Goal: Information Seeking & Learning: Learn about a topic

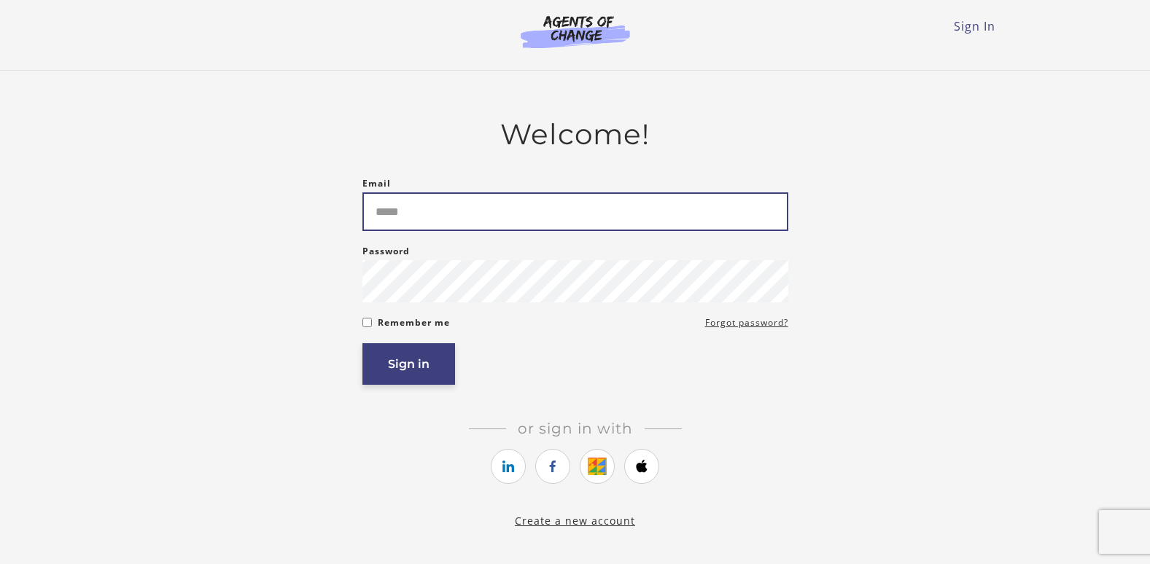
type input "**********"
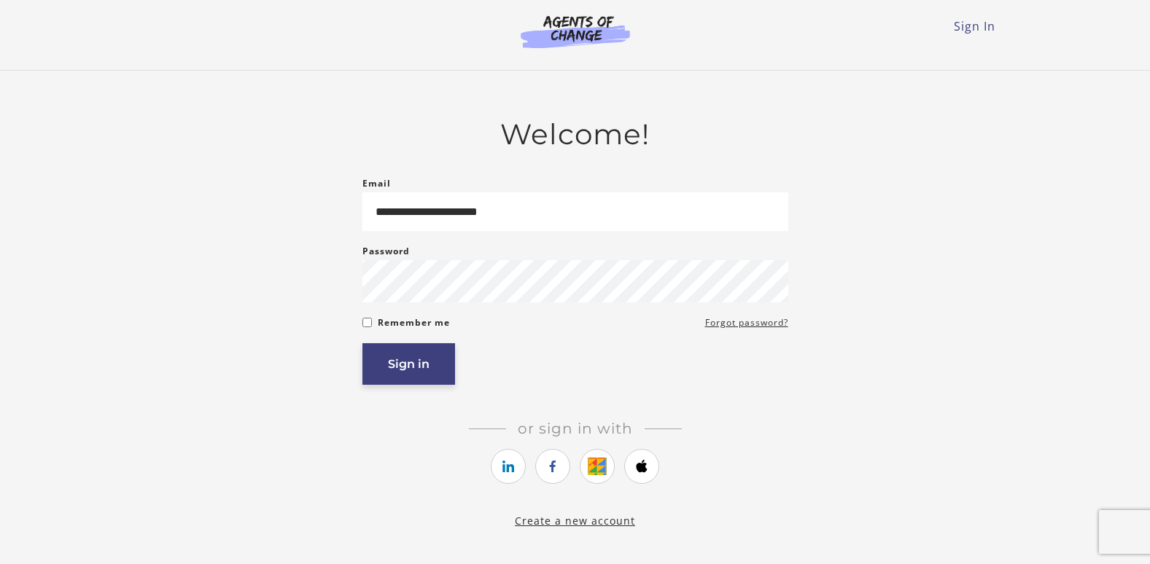
click at [418, 366] on button "Sign in" at bounding box center [408, 365] width 93 height 42
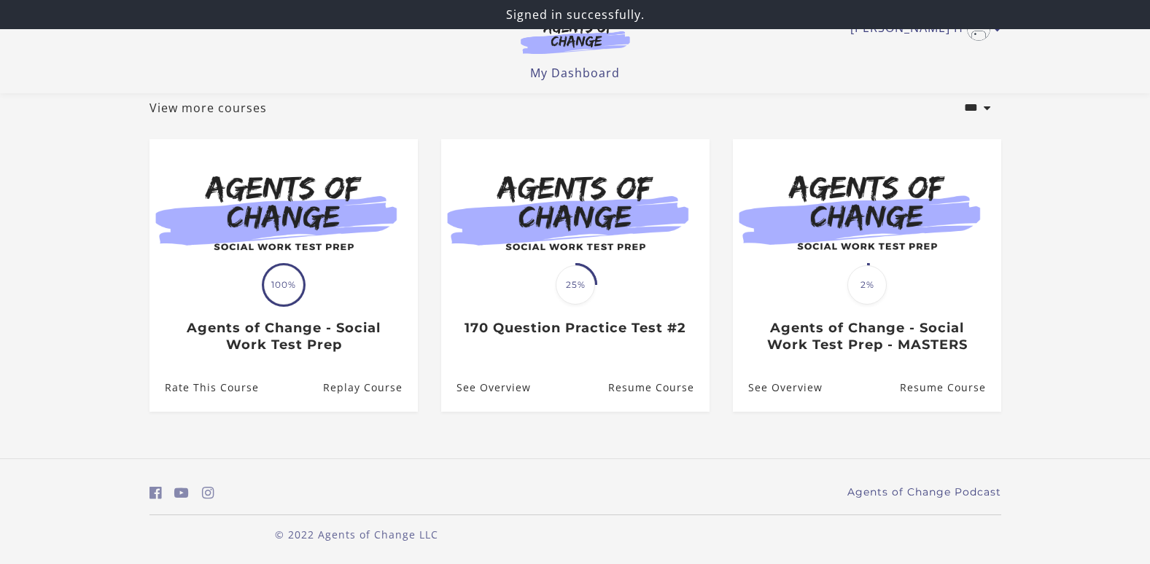
scroll to position [90, 0]
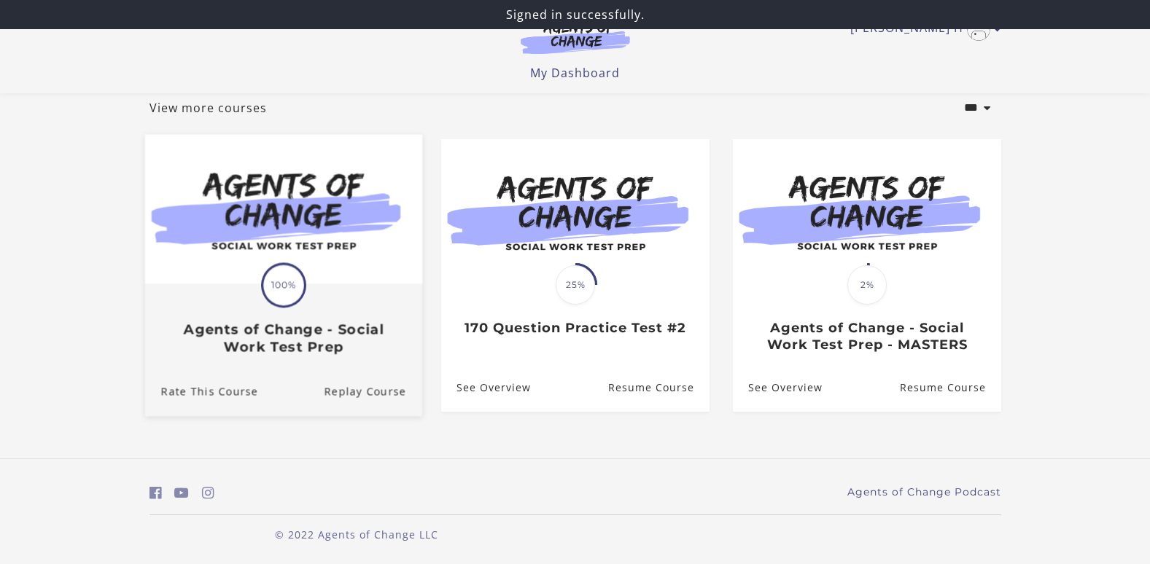
click at [322, 384] on div "Rate This Course Replay Course" at bounding box center [282, 392] width 277 height 49
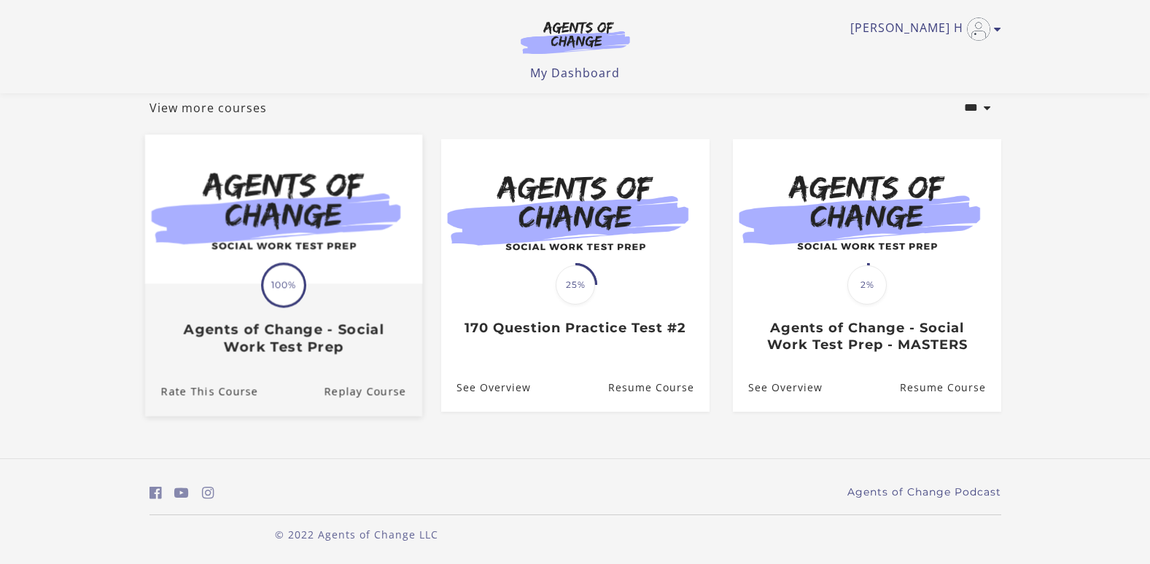
click at [363, 295] on div "Translation missing: en.liquid.partials.dashboard_course_card.progress_descript…" at bounding box center [282, 320] width 277 height 70
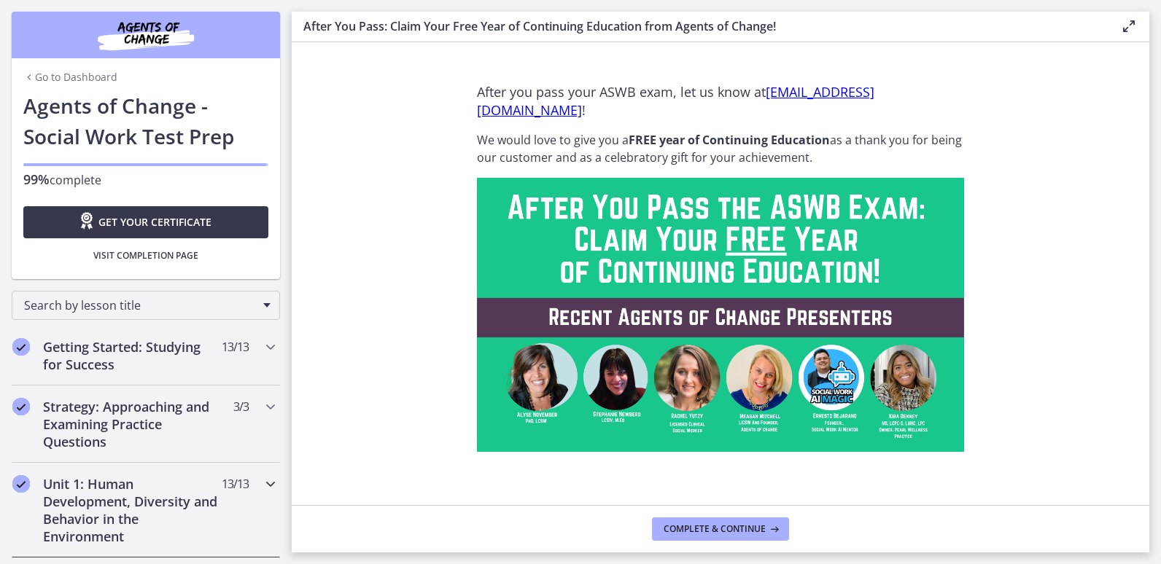
click at [262, 483] on icon "Chapters" at bounding box center [271, 485] width 18 height 18
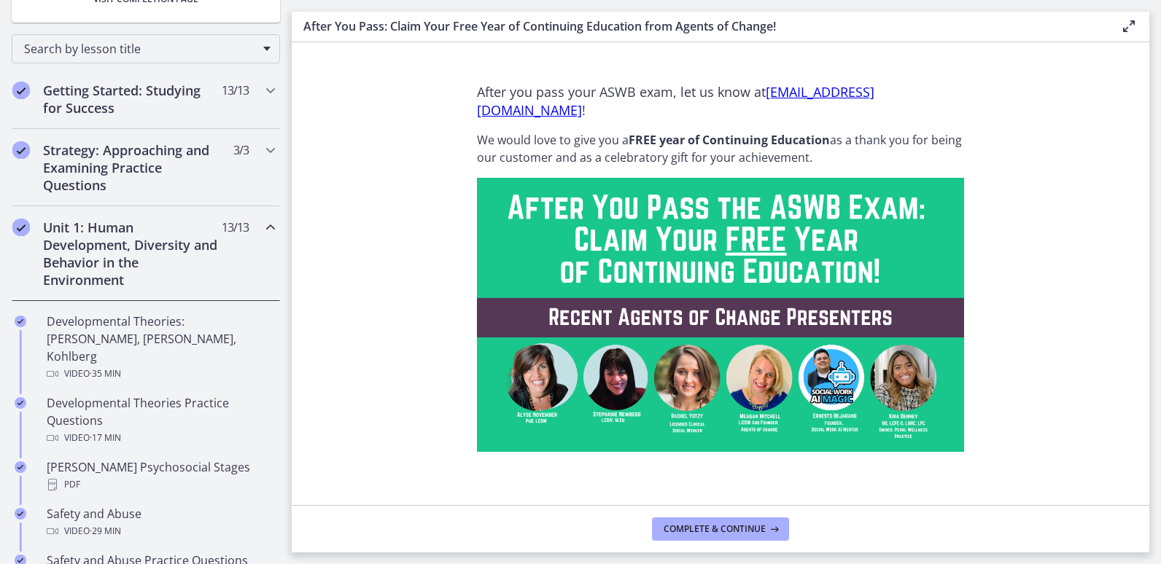
scroll to position [263, 0]
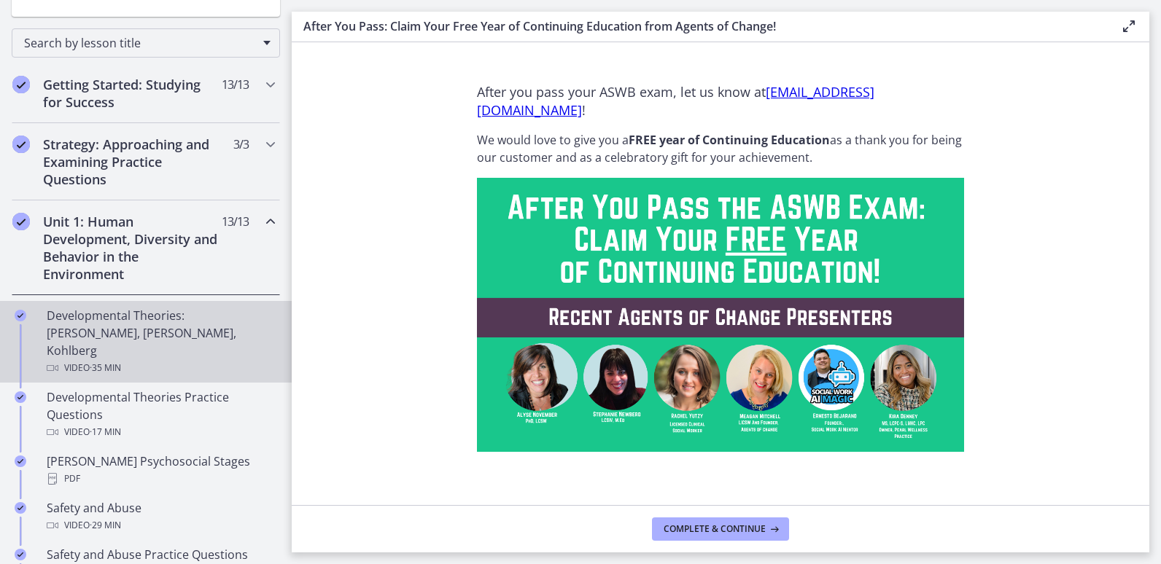
click at [142, 360] on div "Video · 35 min" at bounding box center [161, 369] width 228 height 18
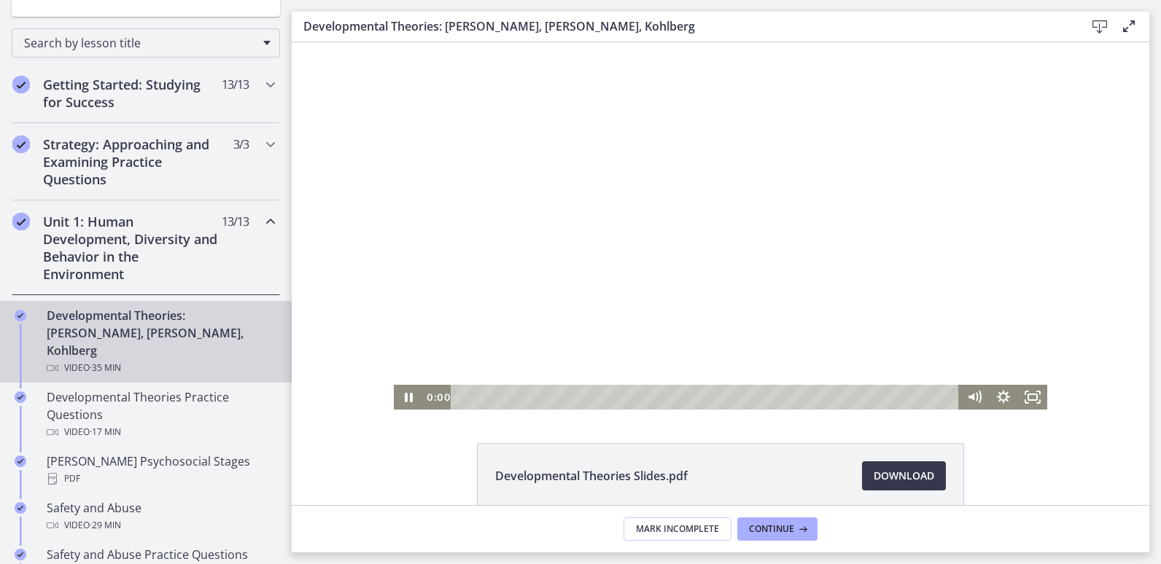
drag, startPoint x: 934, startPoint y: 395, endPoint x: 453, endPoint y: 419, distance: 481.2
click at [453, 410] on html "Click for sound @keyframes VOLUME_SMALL_WAVE_FLASH { 0% { opacity: 0; } 33% { o…" at bounding box center [721, 226] width 858 height 368
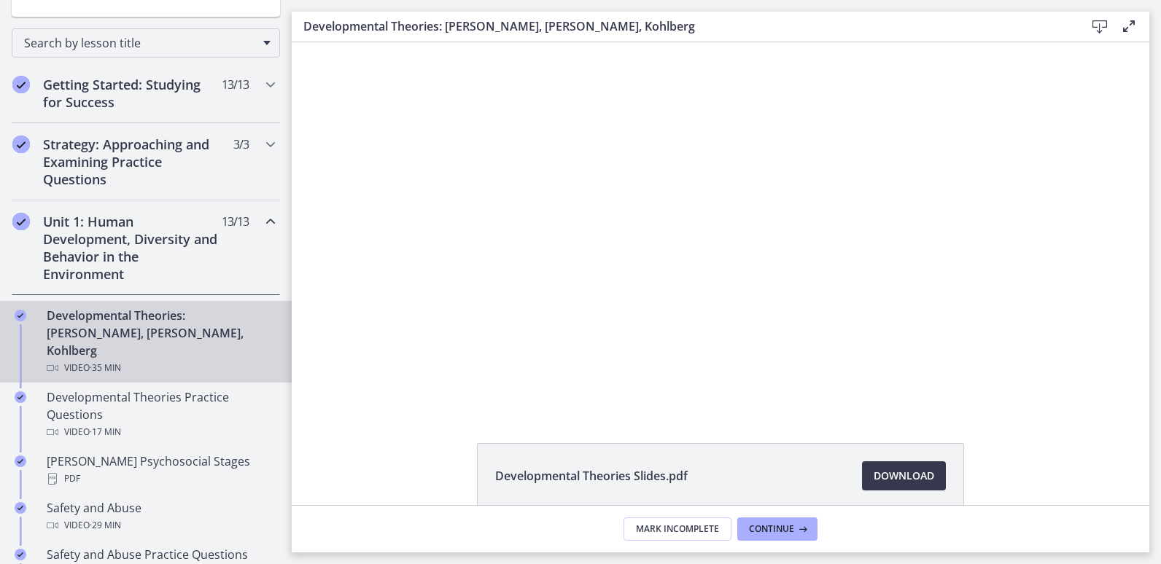
click at [1124, 31] on icon at bounding box center [1129, 27] width 18 height 18
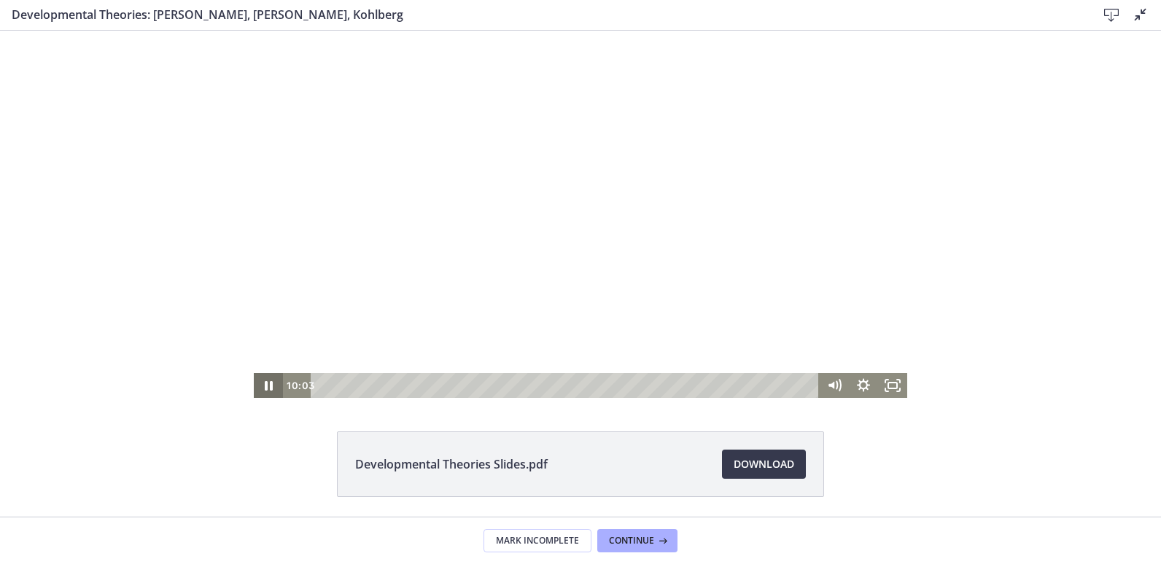
click at [259, 382] on icon "Pause" at bounding box center [268, 385] width 29 height 25
click at [263, 379] on icon "Play Video" at bounding box center [269, 385] width 29 height 25
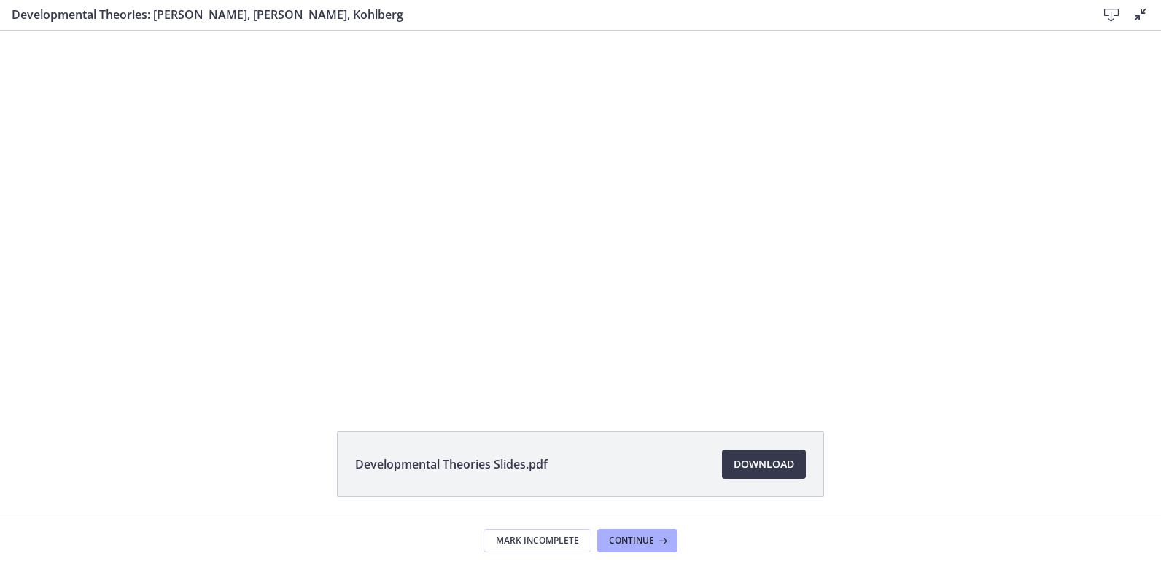
click at [263, 379] on div at bounding box center [580, 215] width 653 height 368
click at [1137, 18] on icon at bounding box center [1141, 15] width 18 height 18
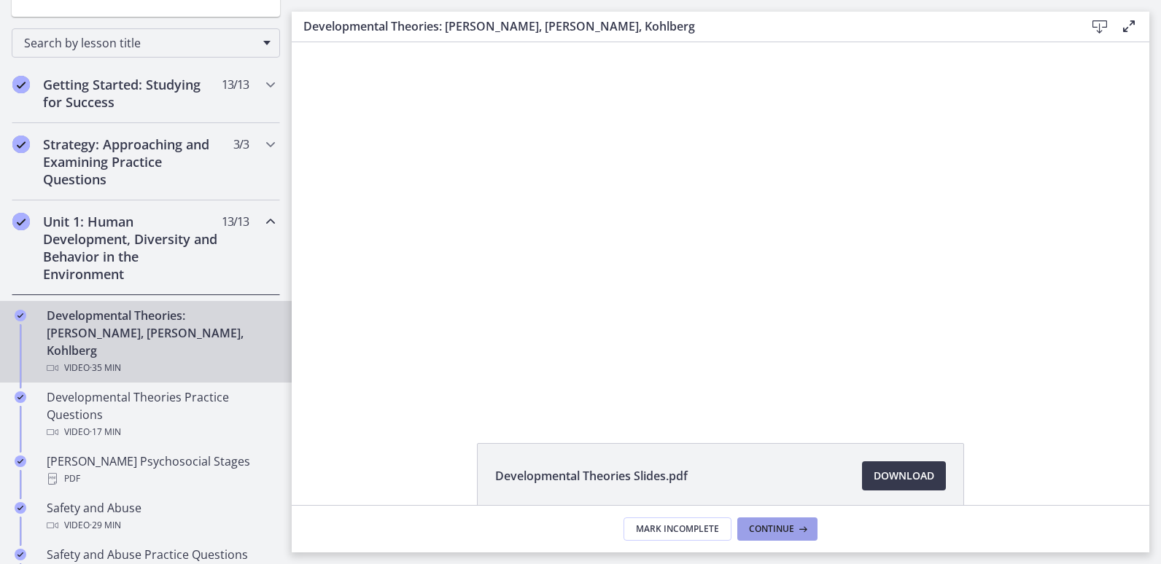
click at [775, 522] on button "Continue" at bounding box center [777, 529] width 80 height 23
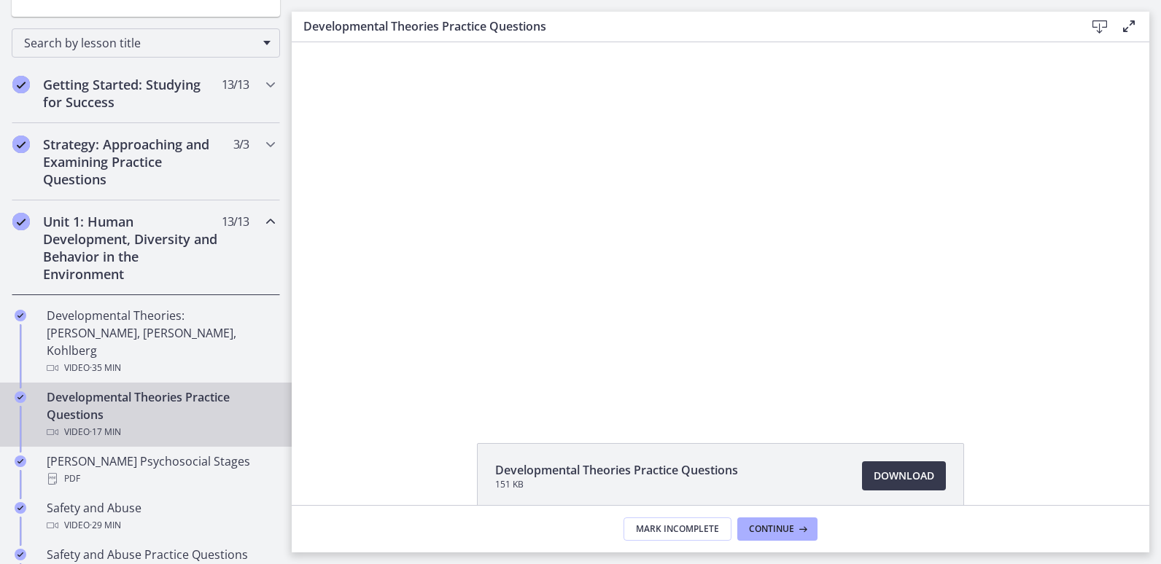
click at [477, 411] on div "Developmental Theories Practice Questions 151 KB Download Opens in a new window" at bounding box center [721, 273] width 858 height 463
click at [1130, 25] on icon at bounding box center [1129, 27] width 18 height 18
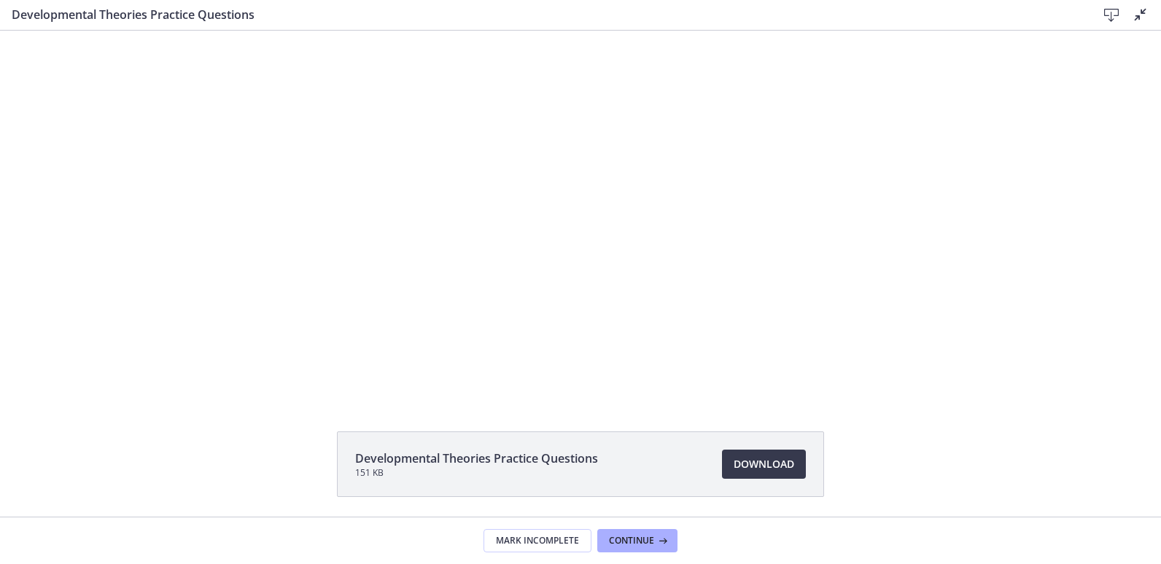
click at [1141, 15] on icon at bounding box center [1141, 15] width 18 height 18
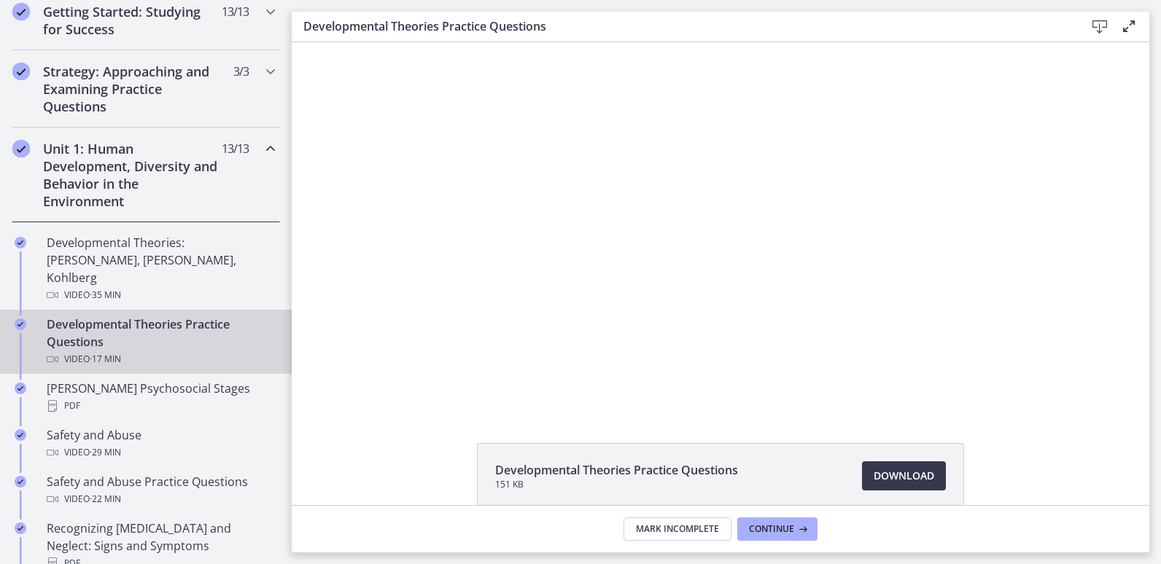
scroll to position [350, 0]
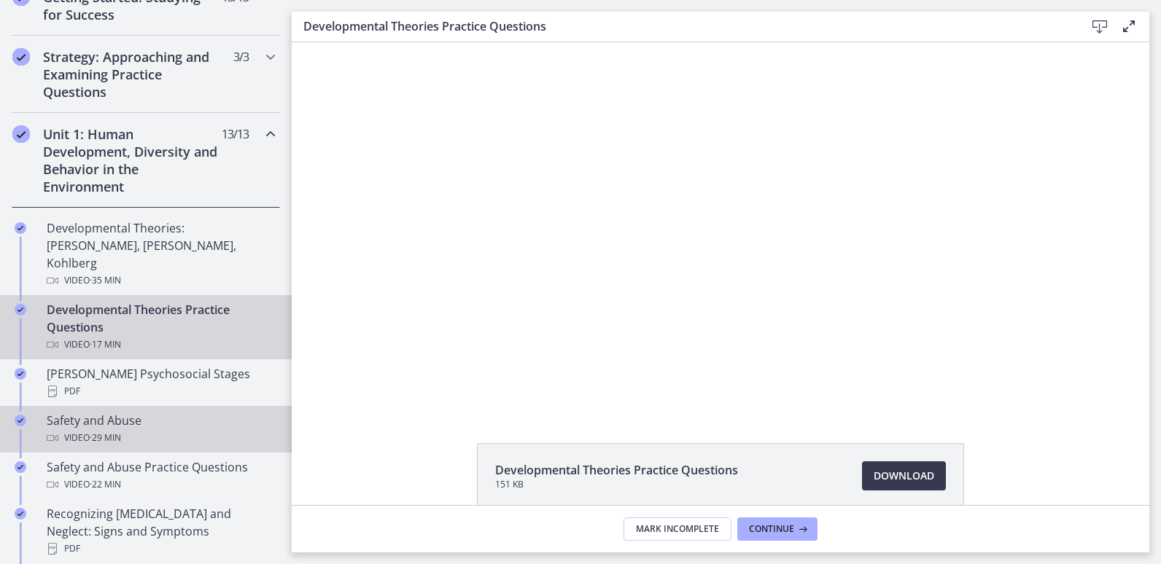
click at [109, 412] on div "Safety and Abuse Video · 29 min" at bounding box center [161, 429] width 228 height 35
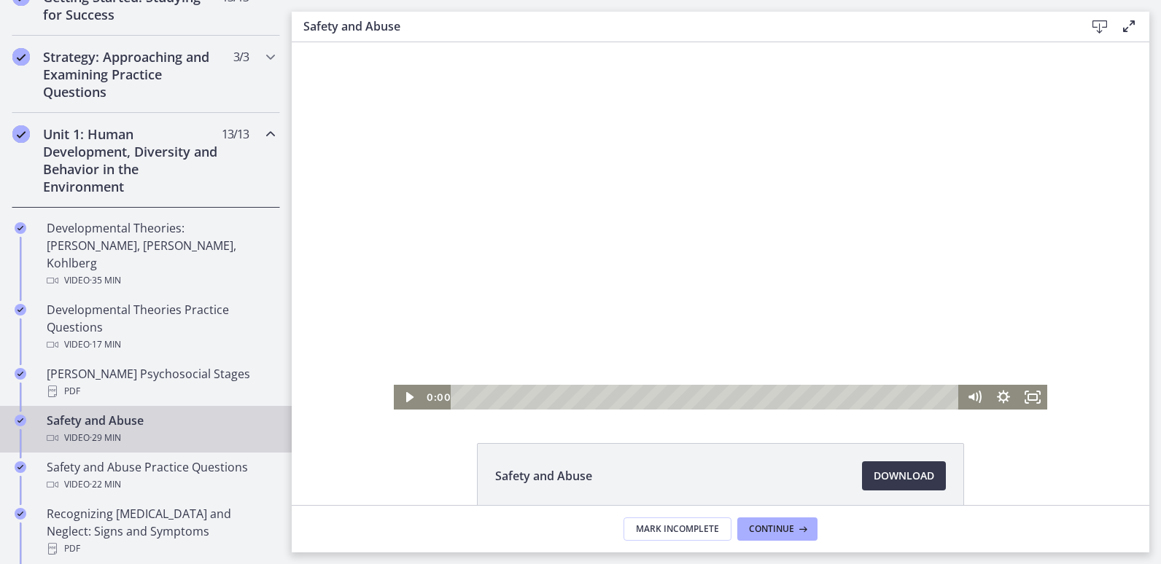
drag, startPoint x: 944, startPoint y: 400, endPoint x: 731, endPoint y: 484, distance: 229.3
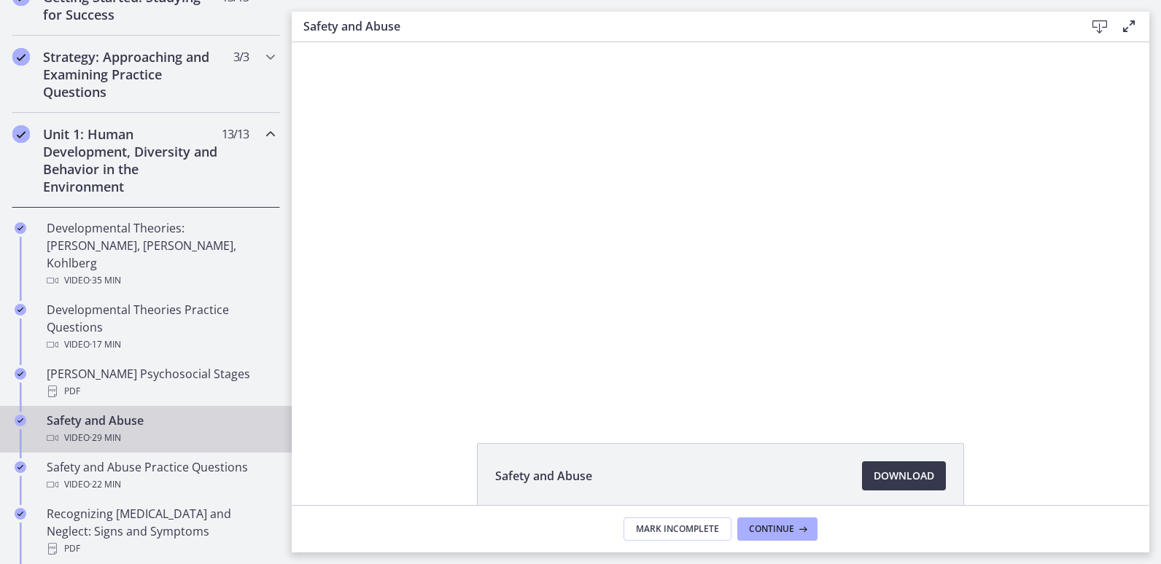
drag, startPoint x: 439, startPoint y: 441, endPoint x: 403, endPoint y: 449, distance: 37.3
click at [403, 449] on div "Safety and Abuse Download Opens in a new window" at bounding box center [721, 511] width 858 height 136
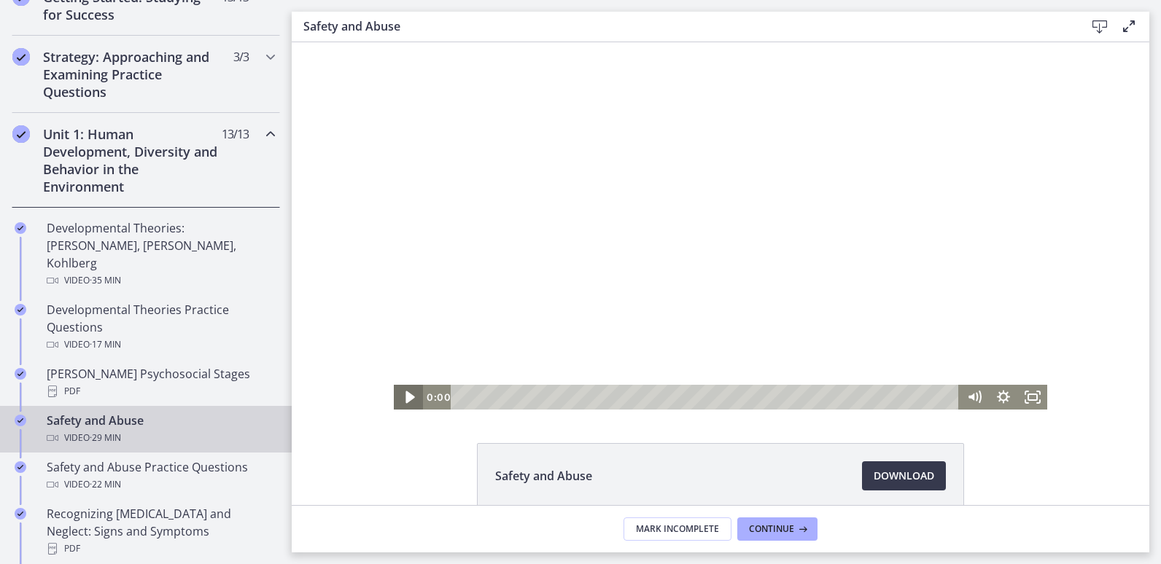
click at [409, 395] on icon "Play Video" at bounding box center [409, 398] width 35 height 30
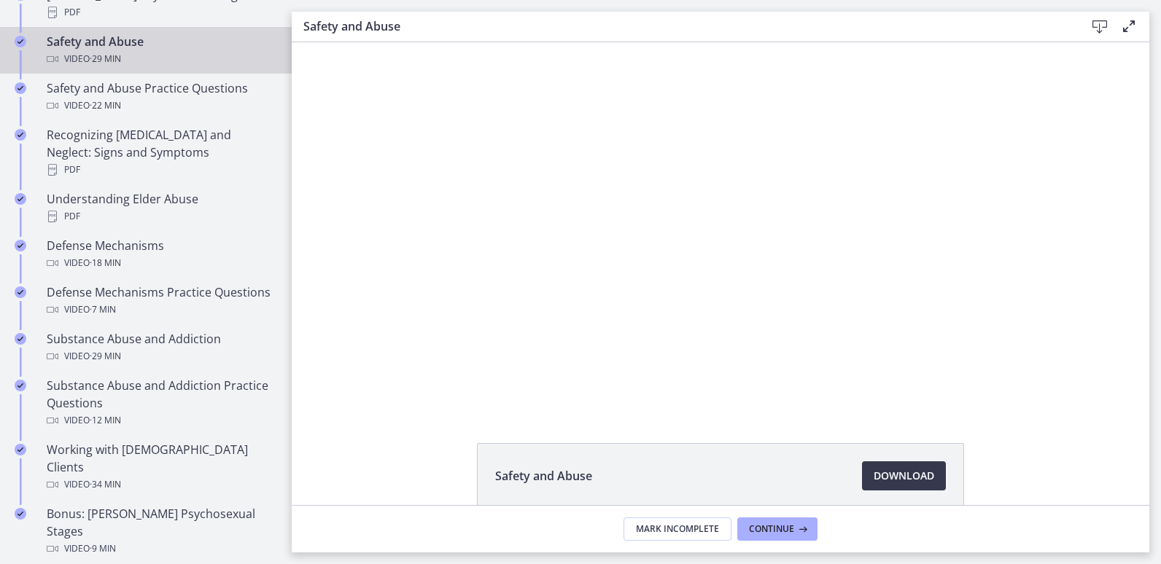
scroll to position [758, 0]
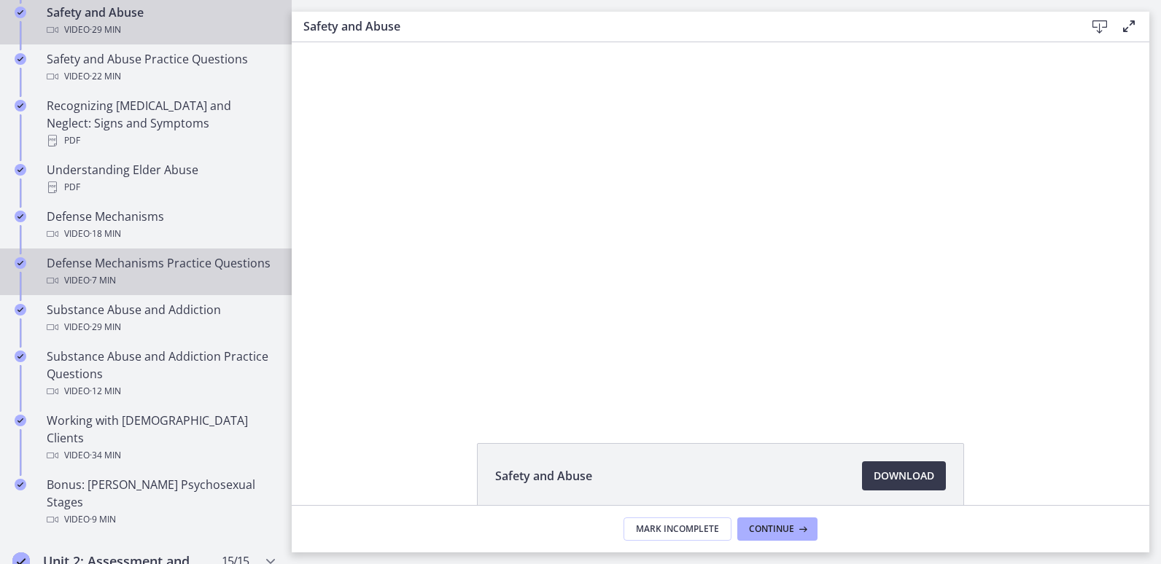
click at [95, 258] on div "Defense Mechanisms Practice Questions Video · 7 min" at bounding box center [161, 272] width 228 height 35
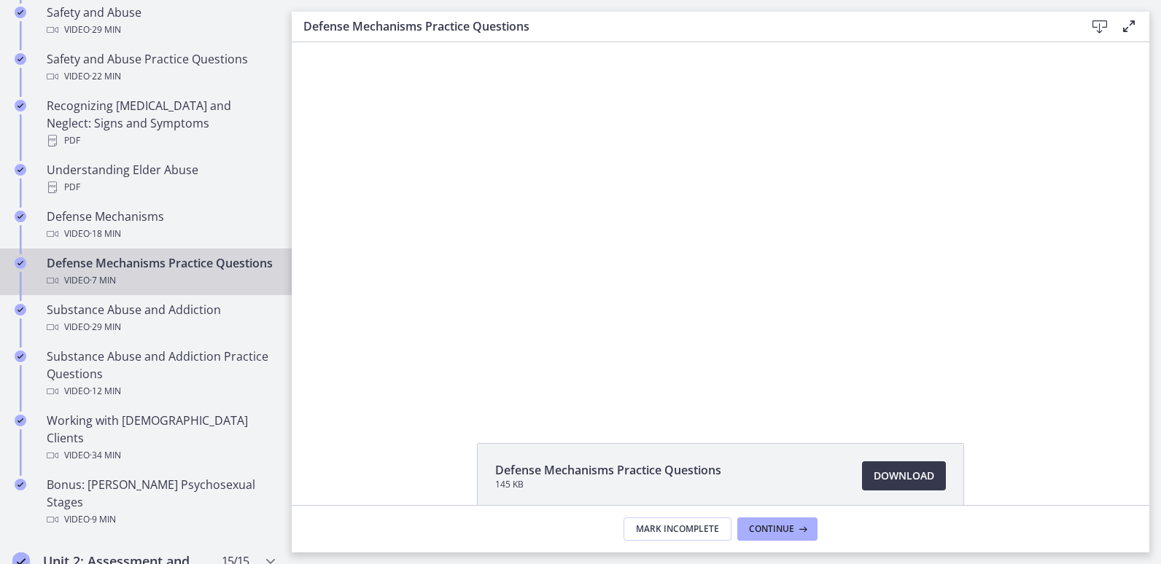
drag, startPoint x: 990, startPoint y: 396, endPoint x: 594, endPoint y: 412, distance: 395.6
drag, startPoint x: 389, startPoint y: 432, endPoint x: 382, endPoint y: 450, distance: 18.7
click at [382, 450] on div "Defense Mechanisms Practice Questions 145 KB Download Opens in a new window" at bounding box center [721, 511] width 858 height 136
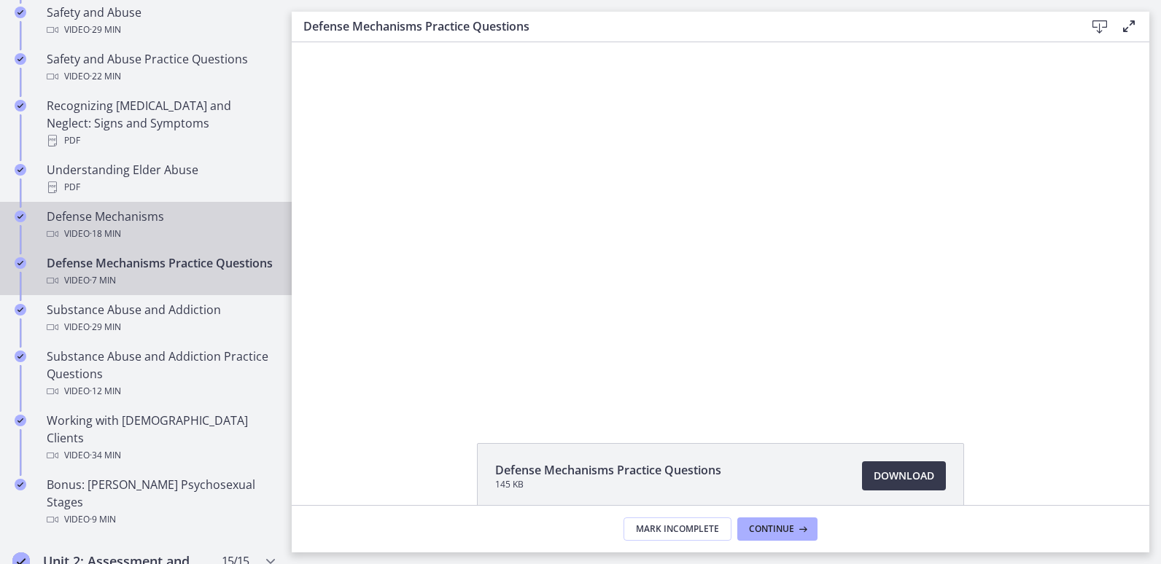
click at [118, 225] on span "· 18 min" at bounding box center [105, 234] width 31 height 18
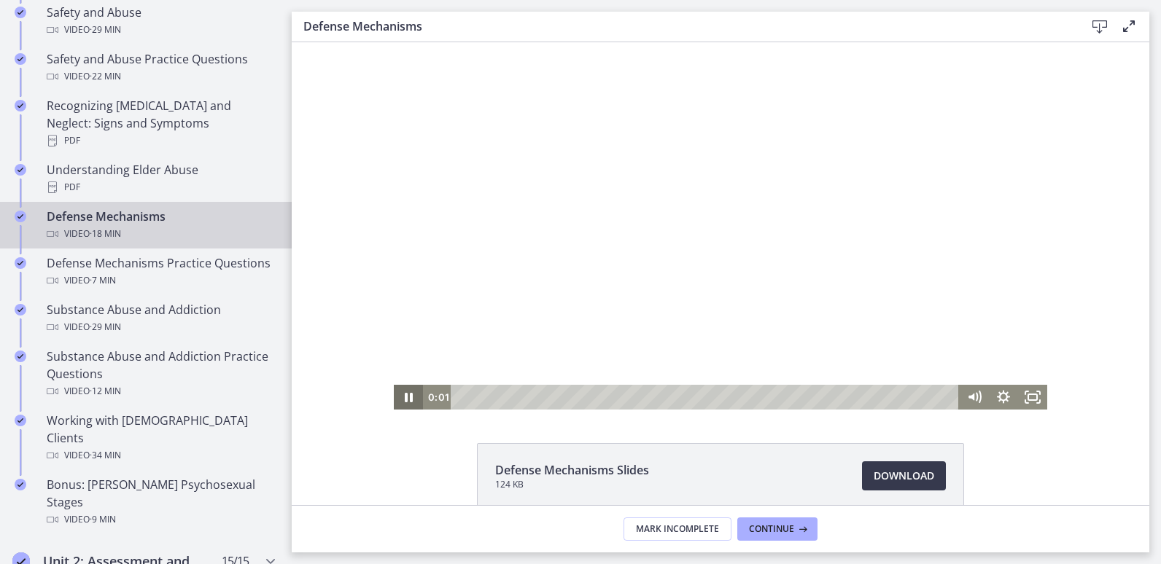
drag, startPoint x: 944, startPoint y: 397, endPoint x: 414, endPoint y: 398, distance: 530.2
click at [414, 398] on div "0:01 0:00" at bounding box center [720, 397] width 653 height 25
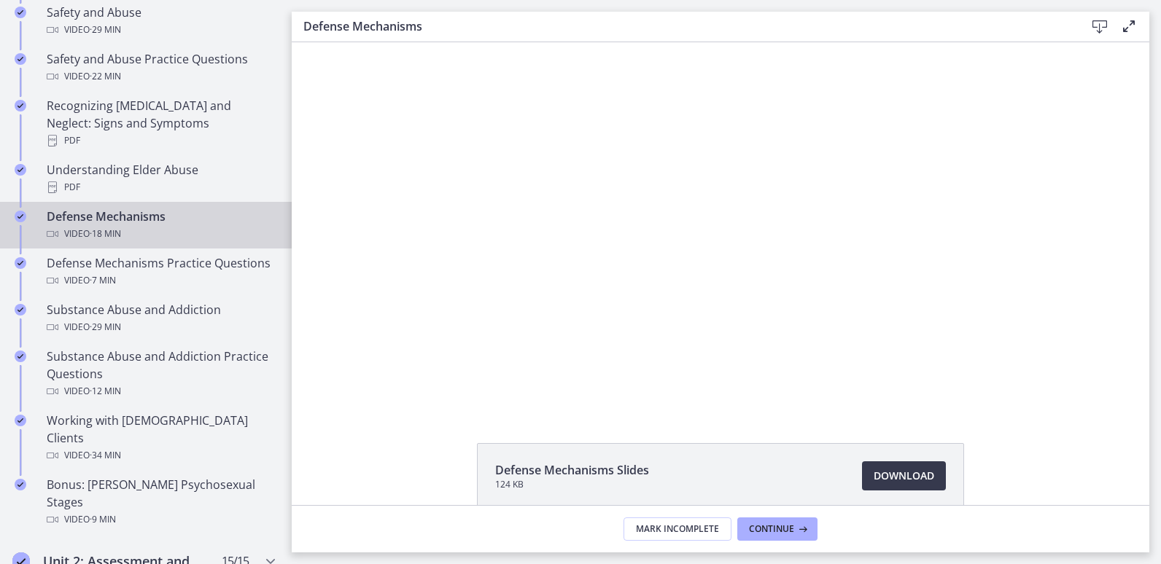
click at [408, 457] on div "Defense Mechanisms Slides 124 KB Download Opens in a new window" at bounding box center [721, 511] width 858 height 136
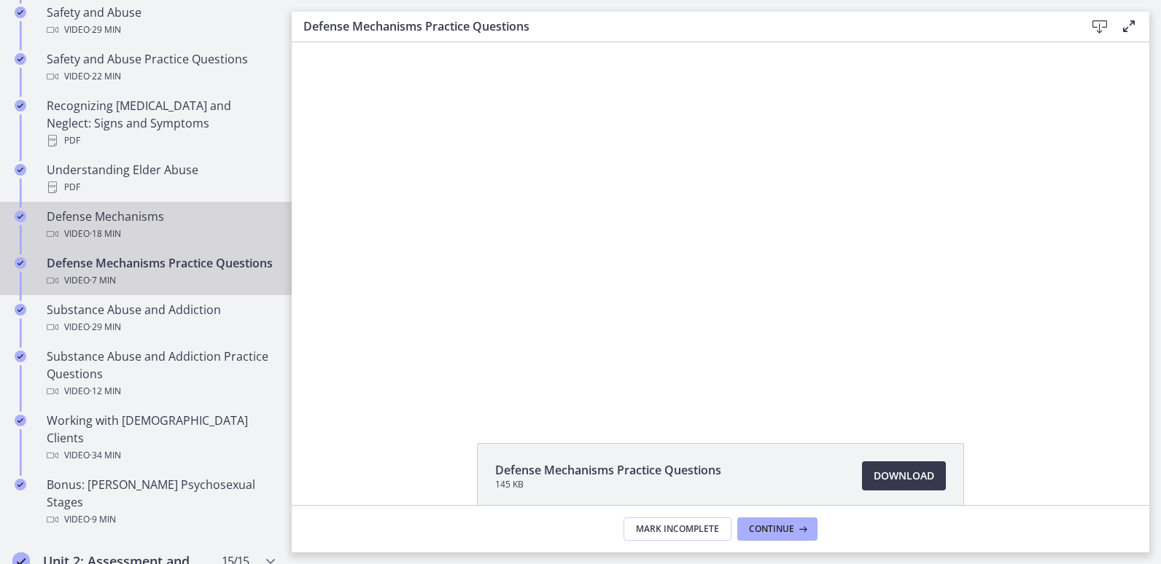
click at [109, 225] on span "· 18 min" at bounding box center [105, 234] width 31 height 18
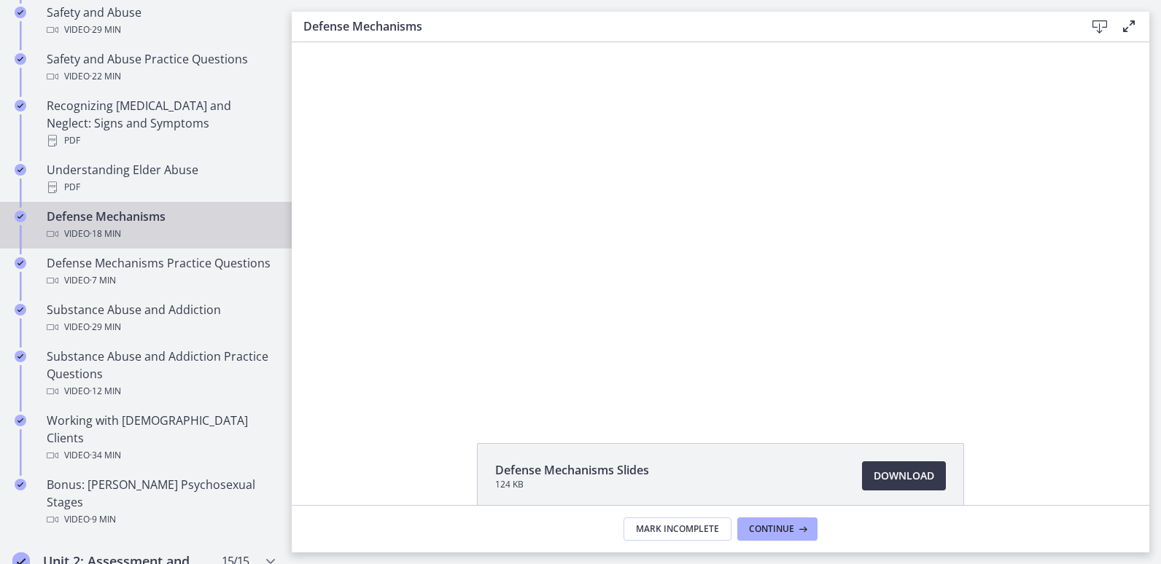
click at [1129, 25] on icon at bounding box center [1129, 27] width 18 height 18
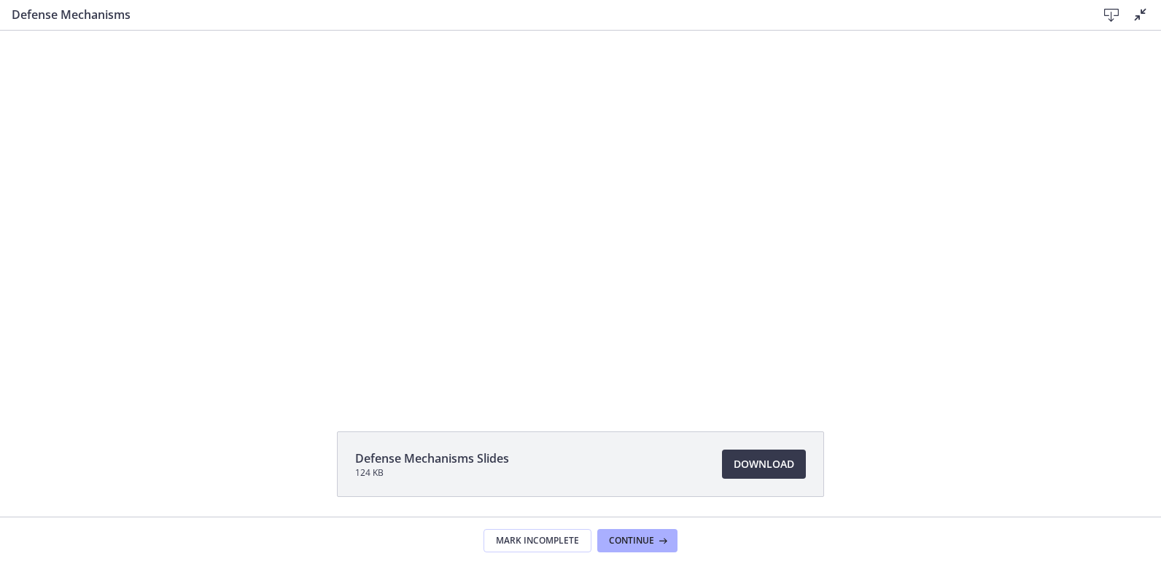
scroll to position [758, 0]
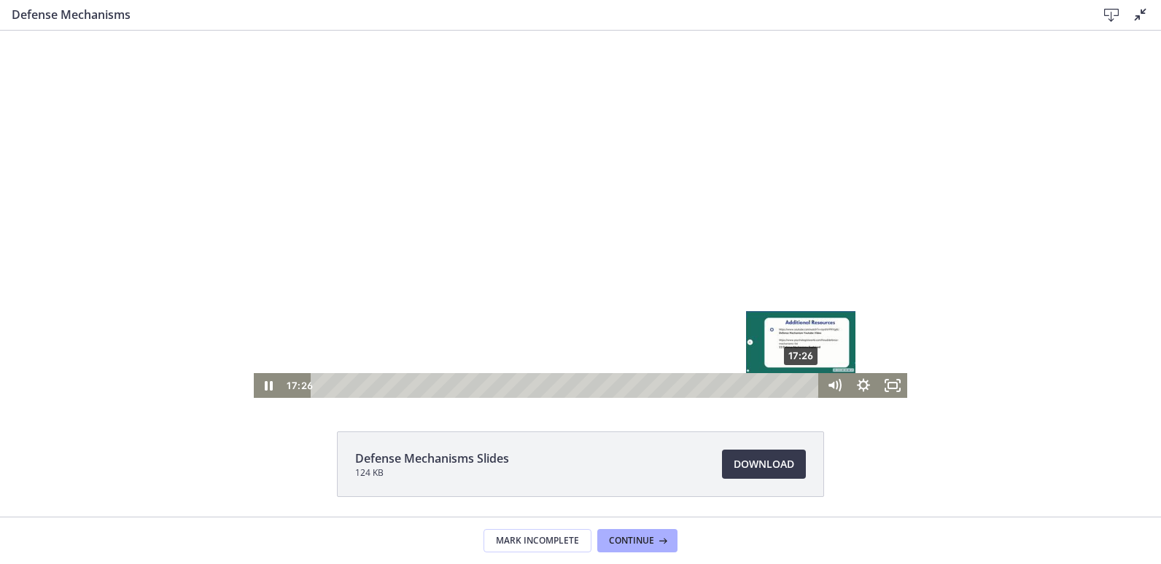
click at [796, 383] on div "Playbar" at bounding box center [800, 385] width 8 height 8
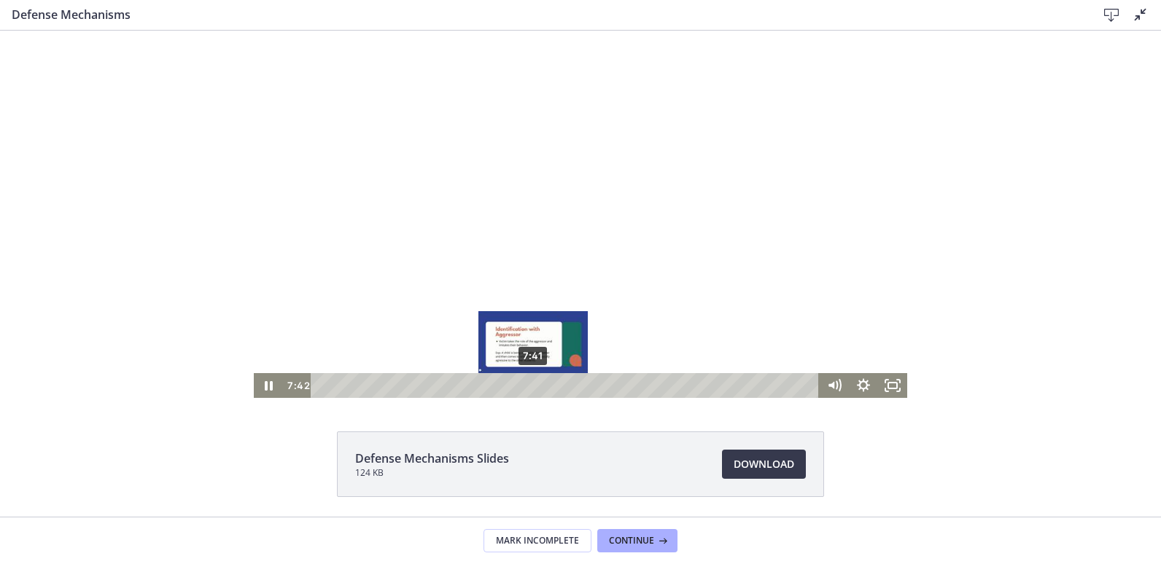
click at [528, 397] on div "7:41" at bounding box center [567, 385] width 491 height 25
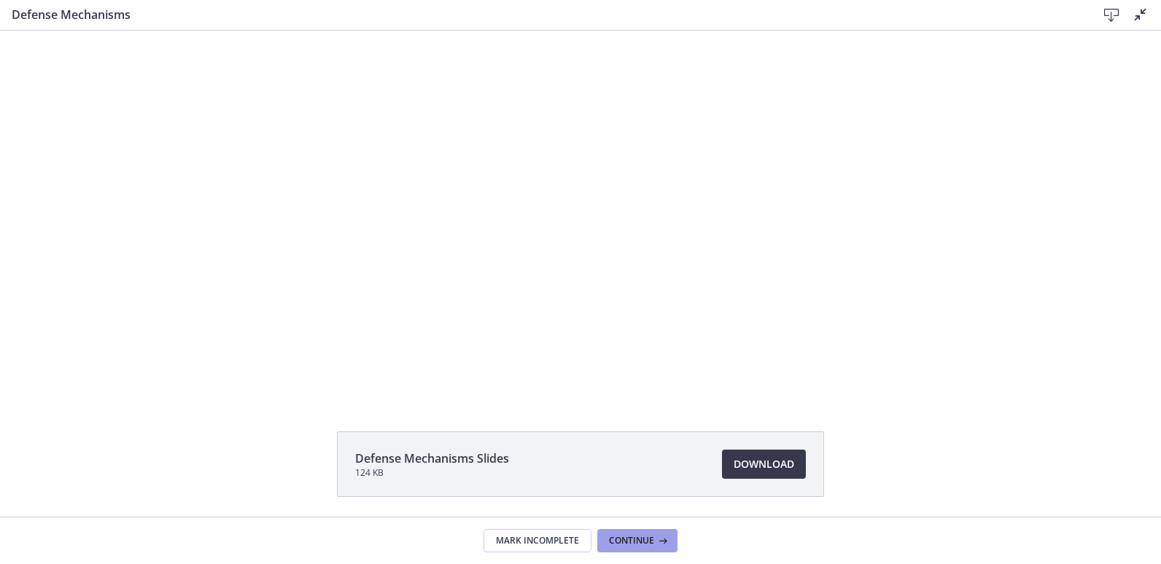
click at [635, 537] on span "Continue" at bounding box center [631, 541] width 45 height 12
click at [1138, 16] on icon at bounding box center [1141, 15] width 18 height 18
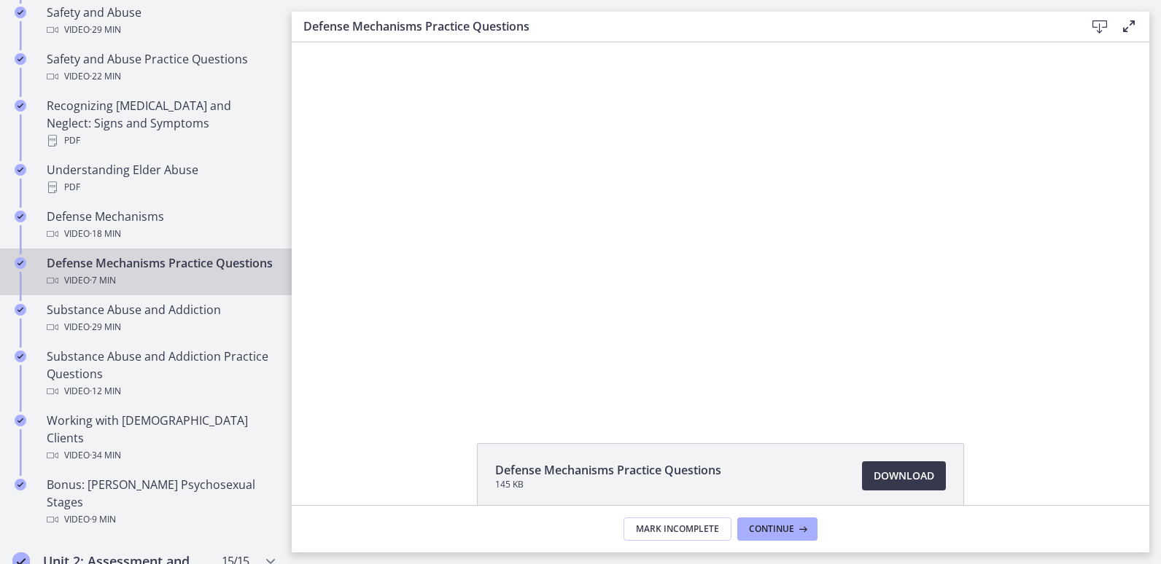
click at [1138, 16] on div "Defense Mechanisms Practice Questions Download Enable fullscreen" at bounding box center [721, 27] width 858 height 31
click at [1130, 19] on icon at bounding box center [1129, 27] width 18 height 18
